Goal: Information Seeking & Learning: Learn about a topic

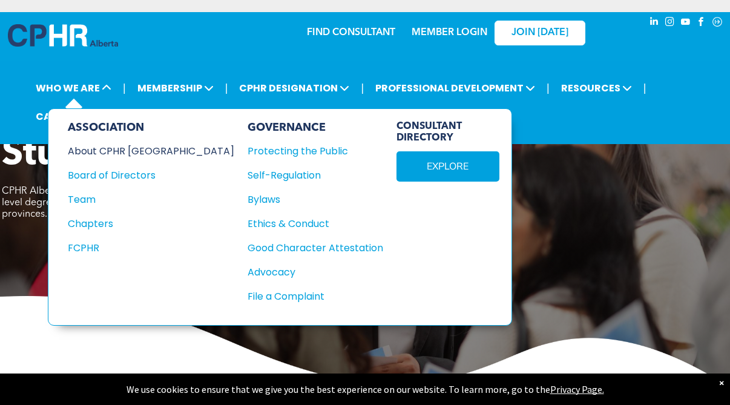
click at [108, 150] on div "About CPHR [GEOGRAPHIC_DATA]" at bounding box center [143, 150] width 150 height 15
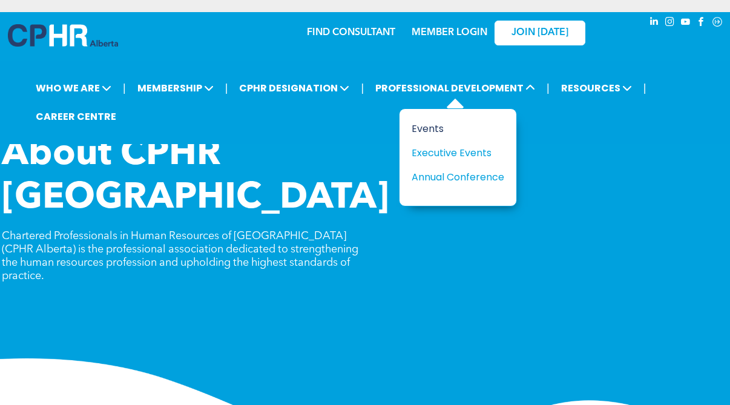
click at [439, 127] on div "Events" at bounding box center [454, 128] width 84 height 15
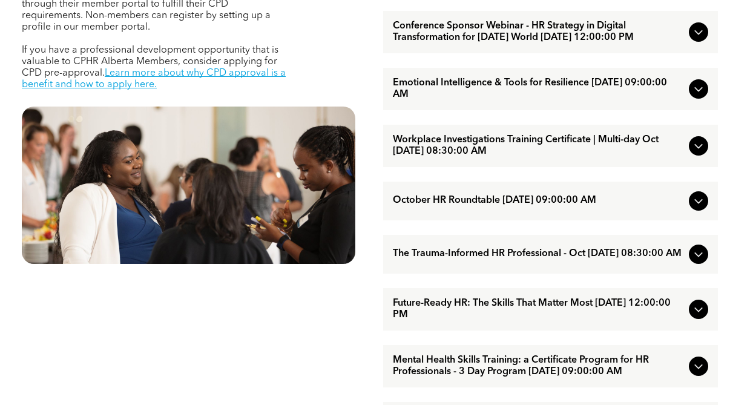
scroll to position [590, 0]
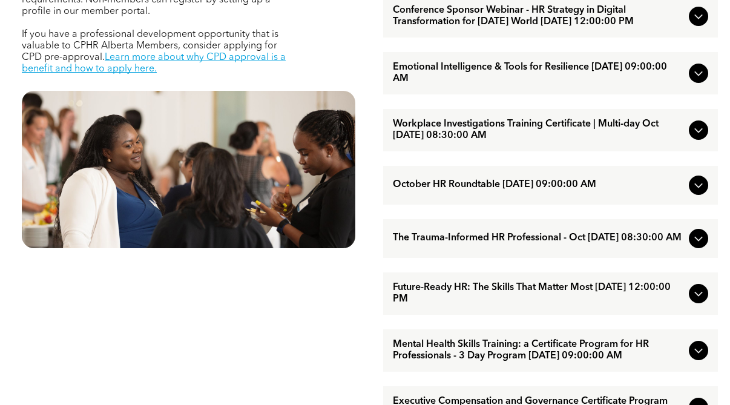
click at [462, 358] on span "Mental Health Skills Training: a Certificate Program for HR Professionals - 3 D…" at bounding box center [538, 350] width 291 height 23
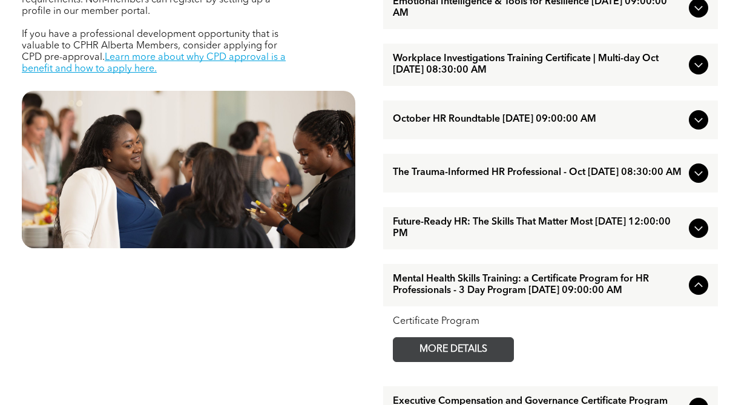
click at [466, 361] on span "MORE DETAILS" at bounding box center [454, 350] width 96 height 24
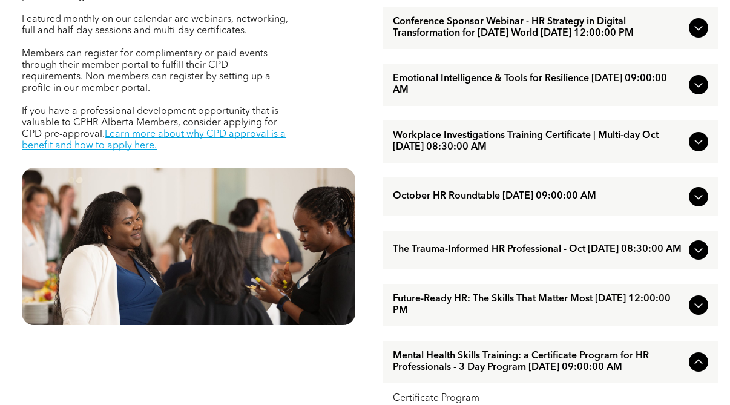
scroll to position [506, 0]
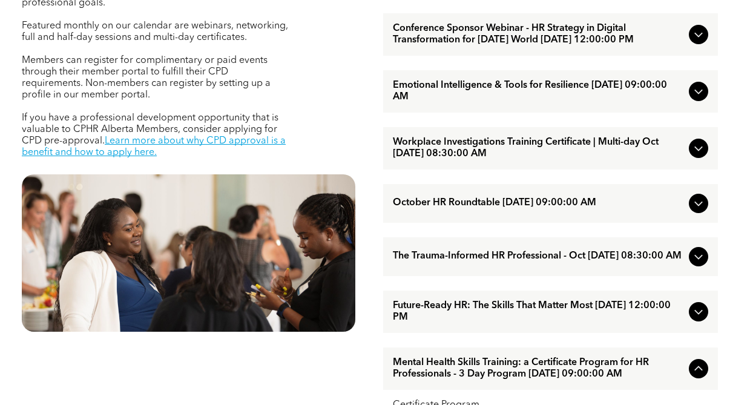
click at [467, 99] on span "Emotional Intelligence & Tools for Resilience October/01/2025 09:00:00 AM" at bounding box center [538, 91] width 291 height 23
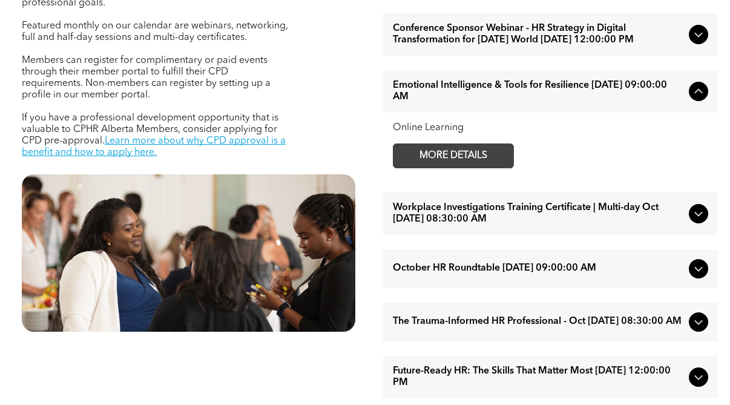
click at [452, 168] on span "MORE DETAILS" at bounding box center [454, 156] width 96 height 24
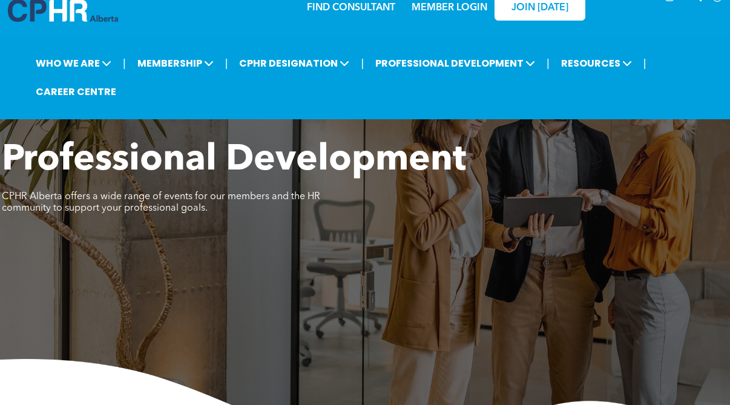
scroll to position [25, 0]
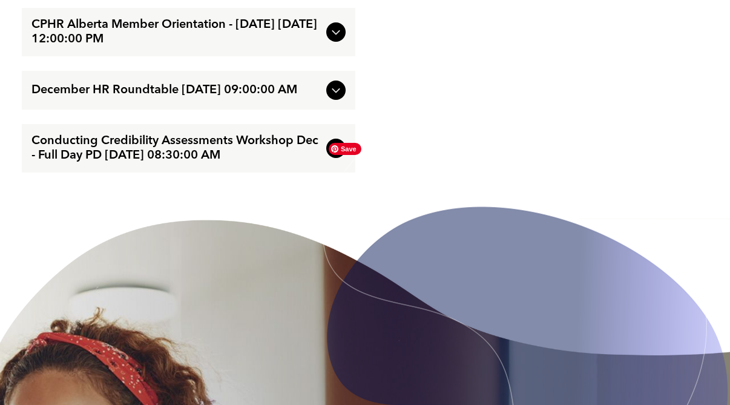
scroll to position [2383, 0]
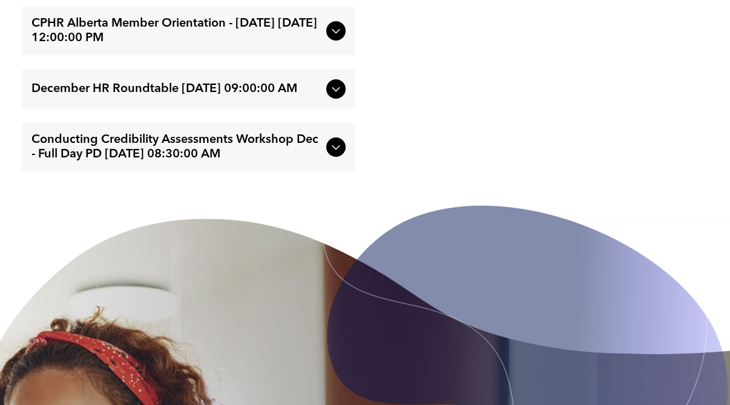
click at [209, 162] on span "Conducting Credibility Assessments Workshop Dec - Full Day PD [DATE] 08:30:00 AM" at bounding box center [176, 147] width 290 height 29
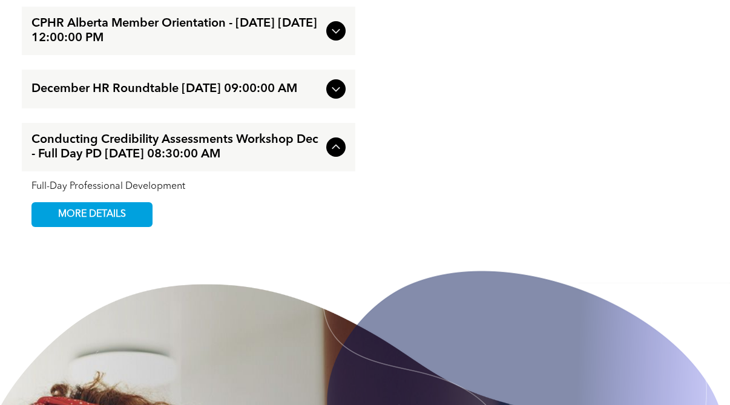
scroll to position [2317, 0]
click at [117, 226] on span "MORE DETAILS" at bounding box center [92, 215] width 96 height 24
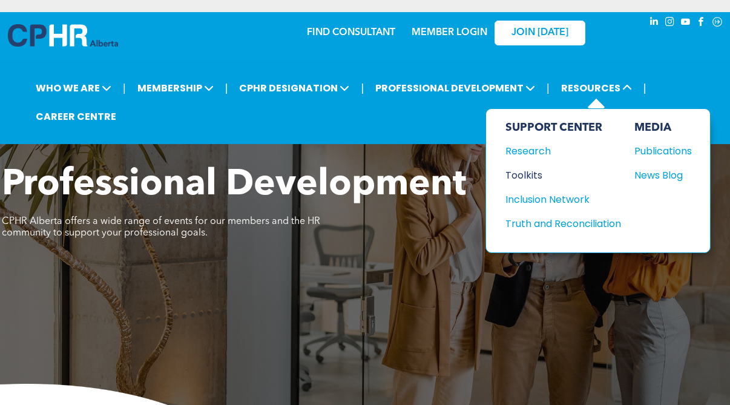
click at [528, 171] on div "Toolkits" at bounding box center [557, 175] width 104 height 15
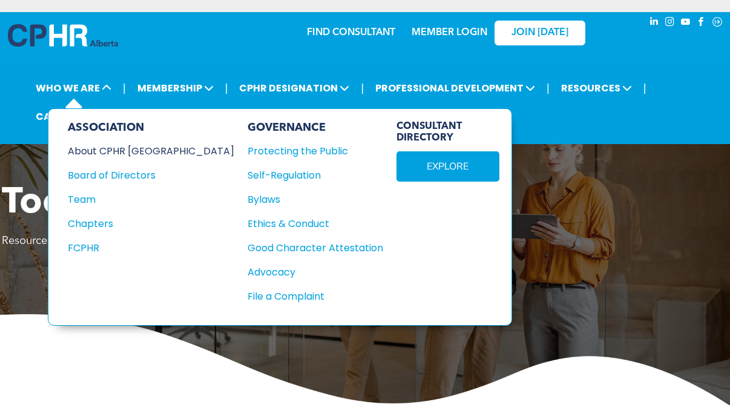
click at [127, 151] on div "About CPHR [GEOGRAPHIC_DATA]" at bounding box center [143, 150] width 150 height 15
